Goal: Information Seeking & Learning: Check status

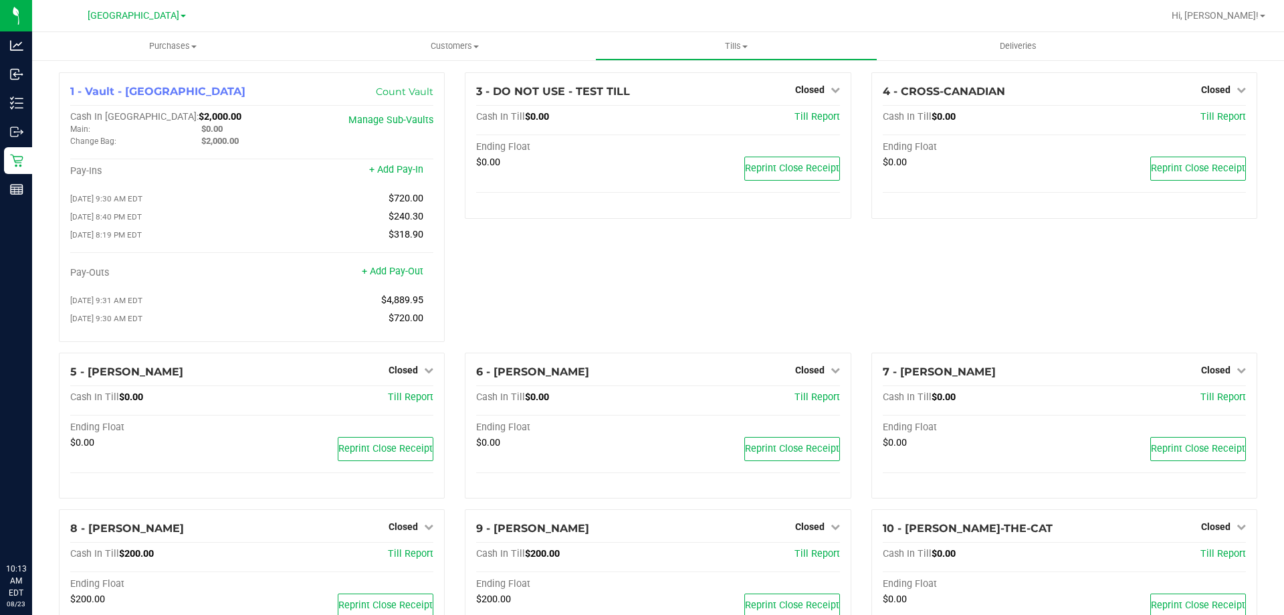
click at [589, 270] on div "3 - DO NOT USE - TEST TILL Closed Open Till Cash In Till $0.00 Till Report Endi…" at bounding box center [658, 212] width 406 height 280
click at [643, 270] on div "3 - DO NOT USE - TEST TILL Closed Open Till Cash In Till $0.00 Till Report Endi…" at bounding box center [658, 212] width 406 height 280
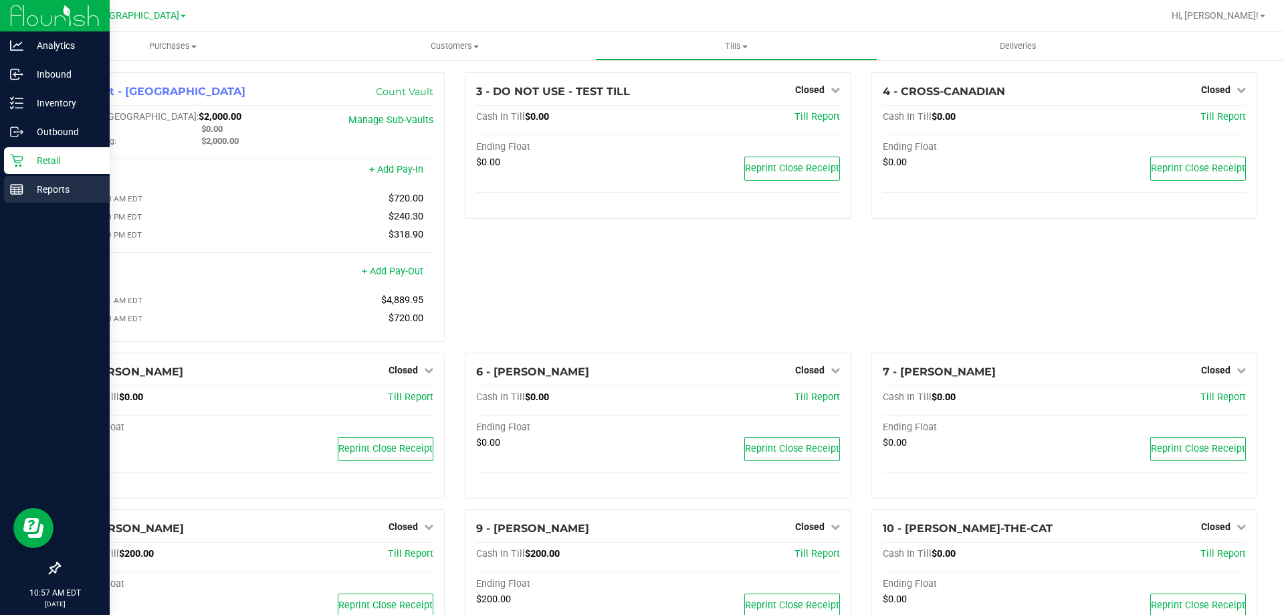
click at [21, 194] on rect at bounding box center [17, 189] width 12 height 9
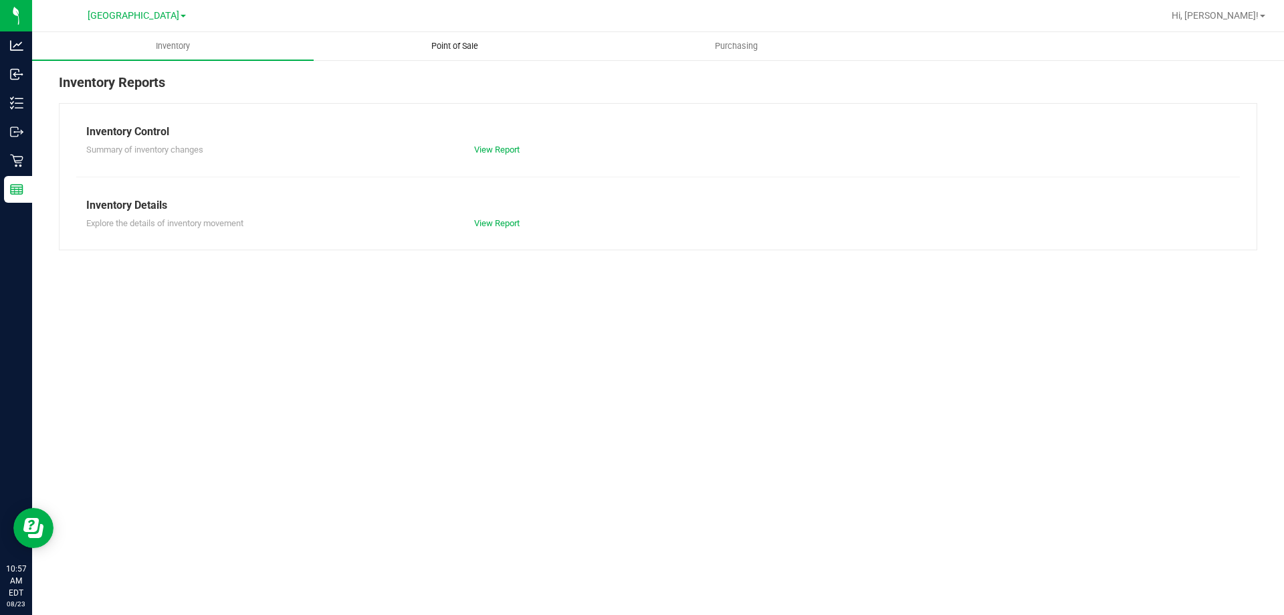
click at [467, 40] on span "Point of Sale" at bounding box center [454, 46] width 83 height 12
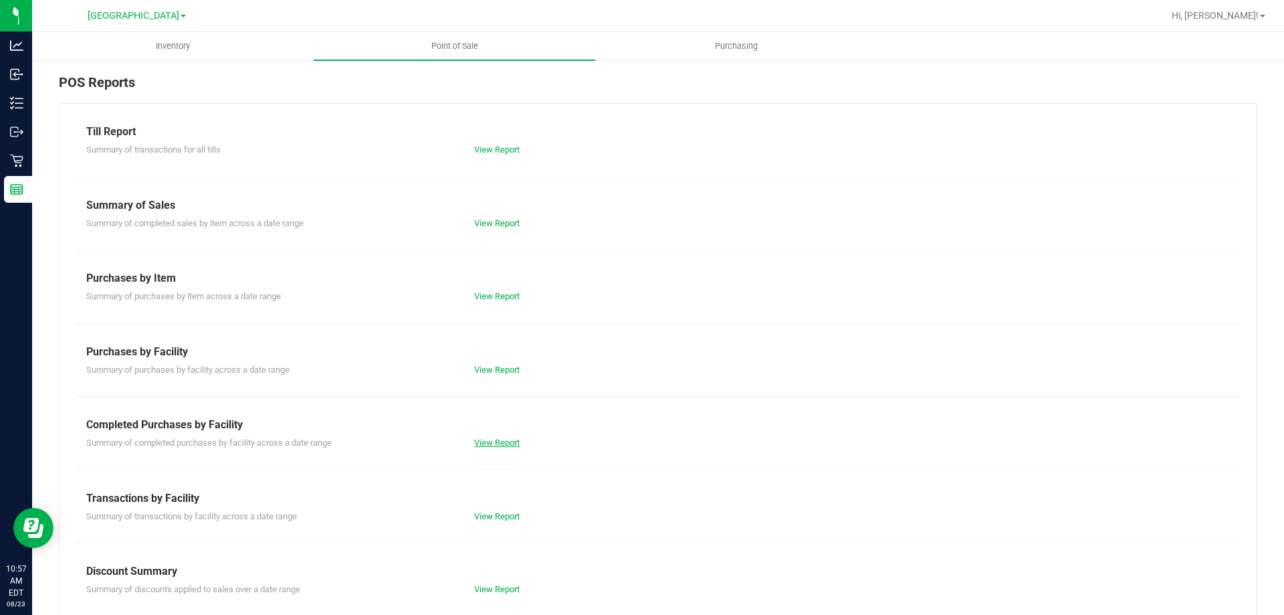
click at [513, 442] on link "View Report" at bounding box center [496, 442] width 45 height 10
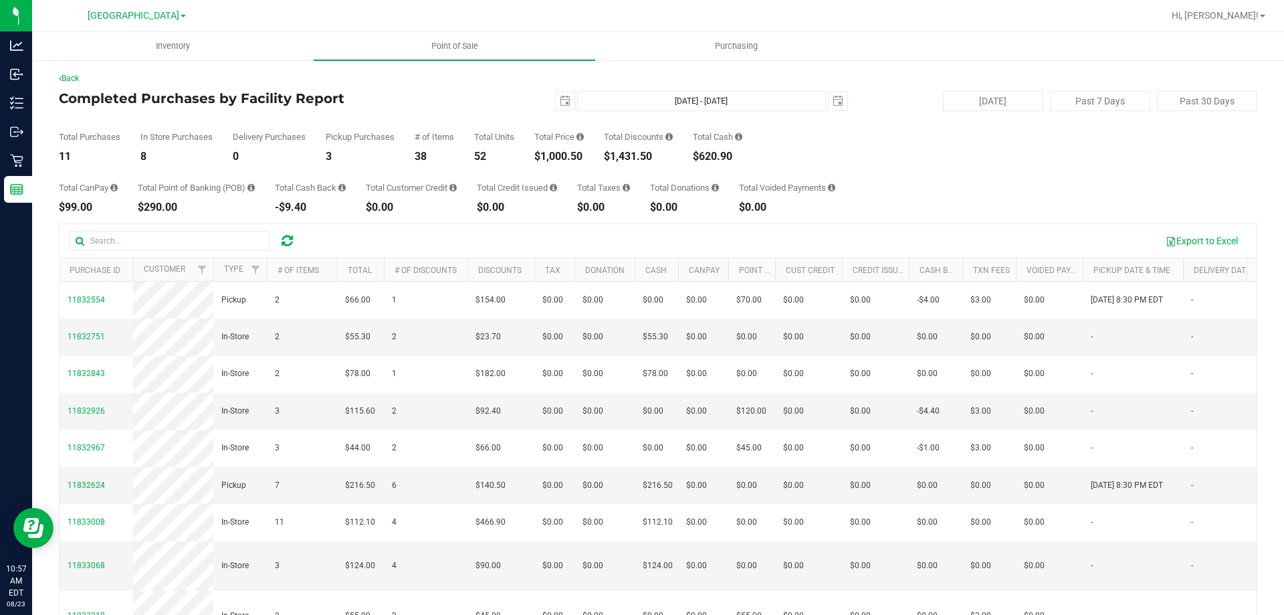
click at [564, 152] on div "$1,000.50" at bounding box center [558, 156] width 49 height 11
copy div "1,000.50"
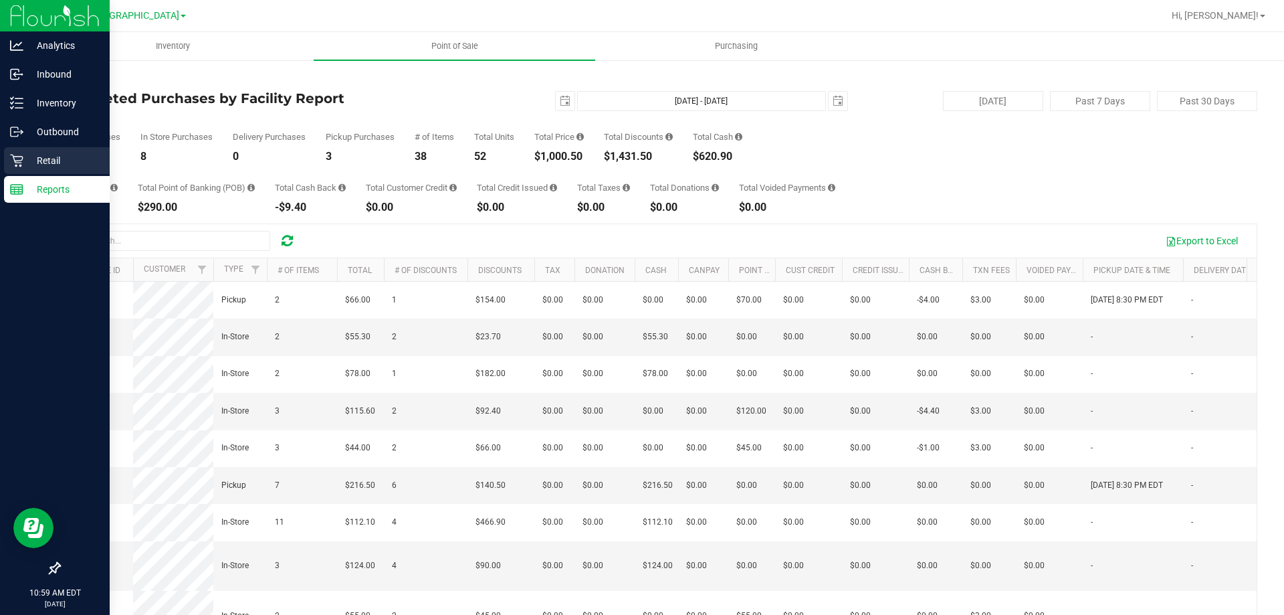
click at [22, 159] on icon at bounding box center [16, 160] width 13 height 13
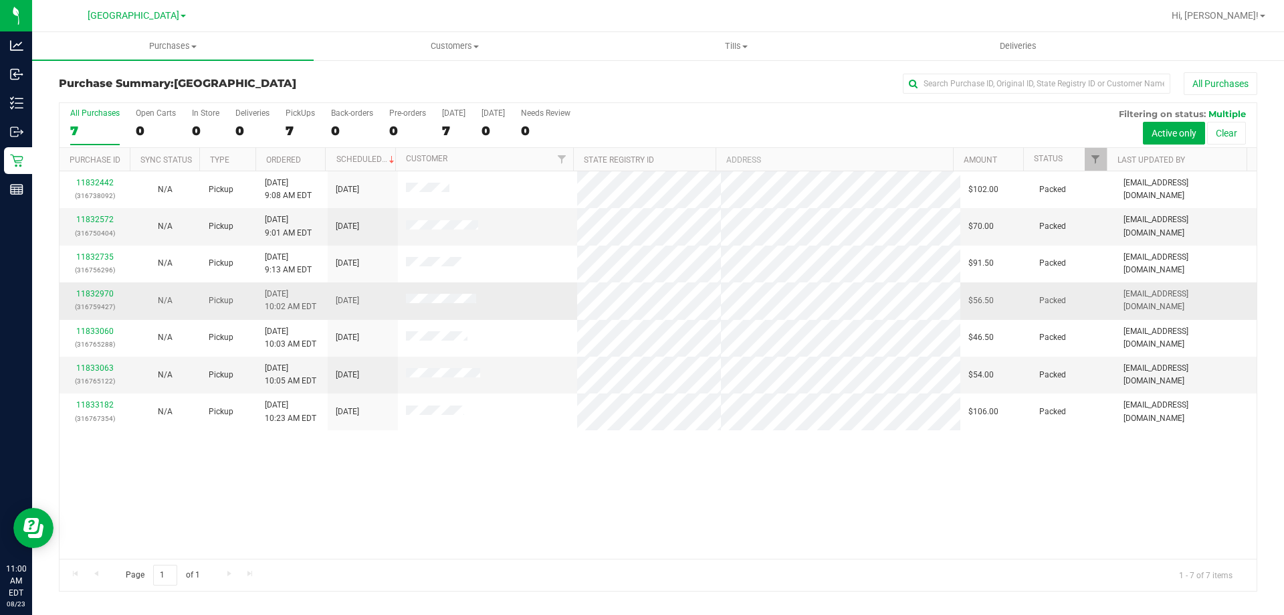
click at [439, 295] on span at bounding box center [441, 300] width 70 height 13
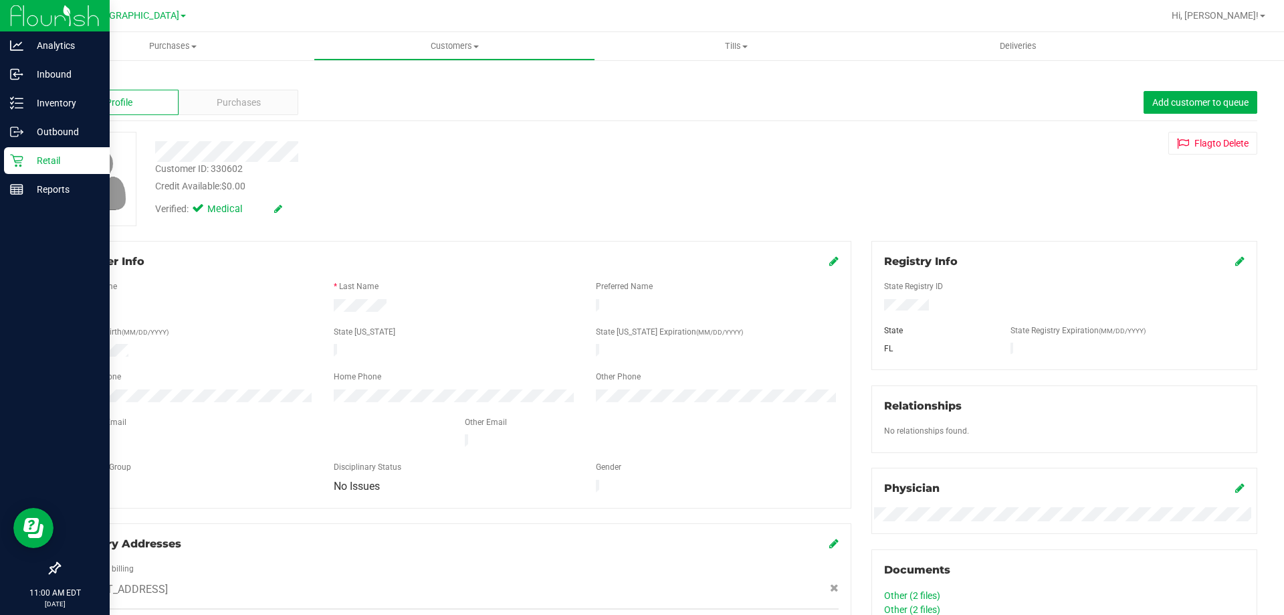
click at [11, 166] on icon at bounding box center [16, 160] width 13 height 13
